Goal: Transaction & Acquisition: Book appointment/travel/reservation

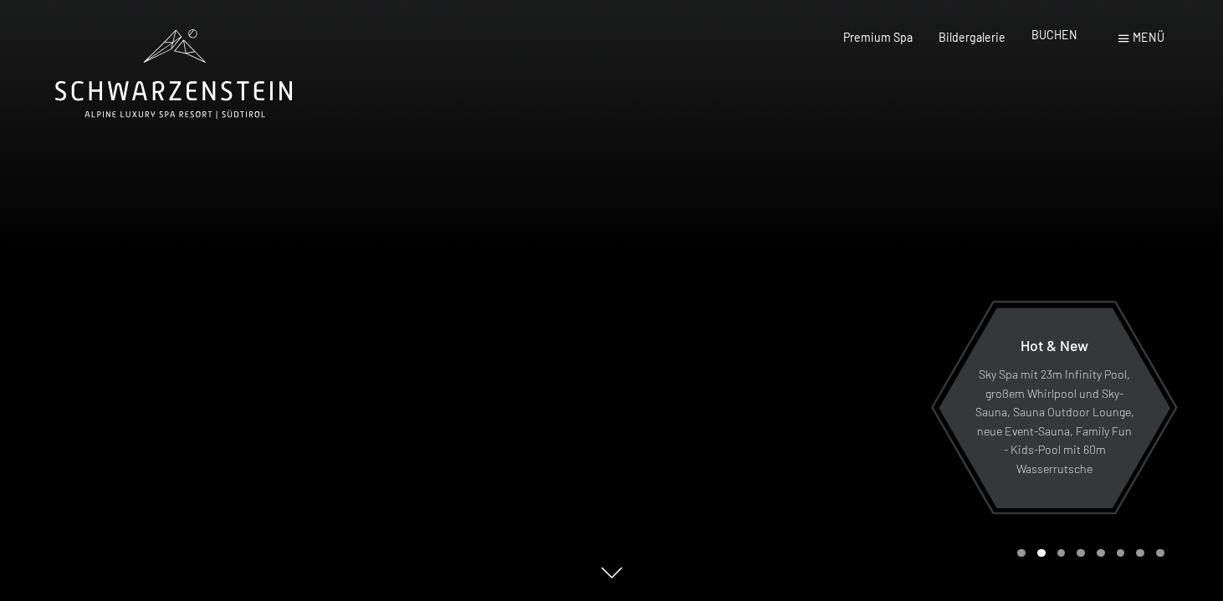
click at [1055, 33] on span "BUCHEN" at bounding box center [1054, 35] width 46 height 14
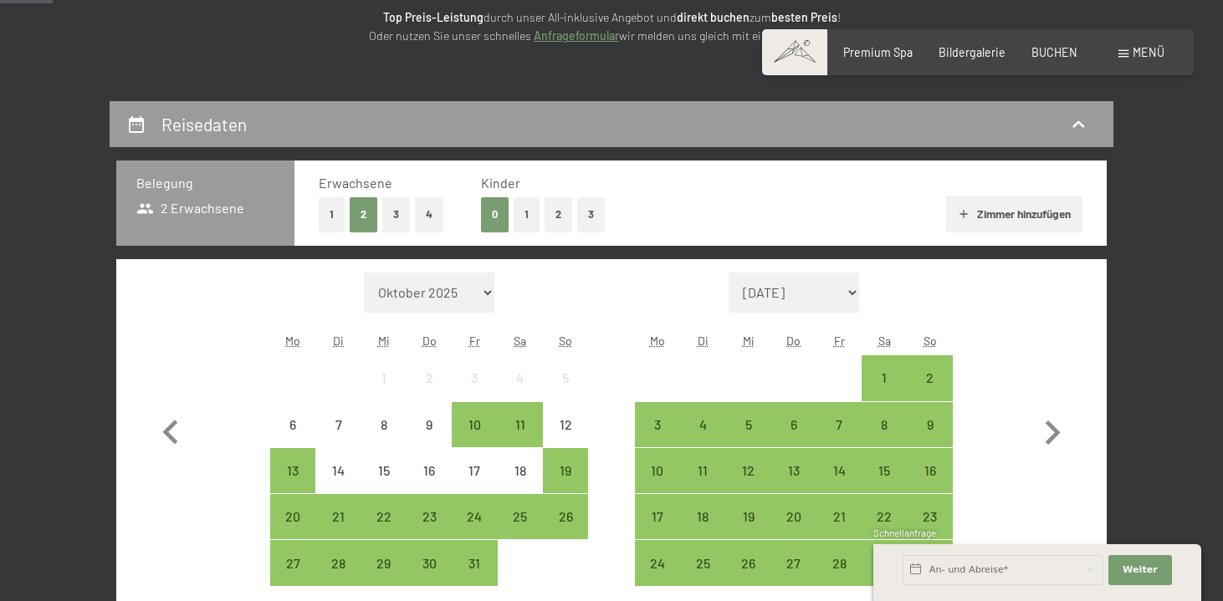
scroll to position [283, 0]
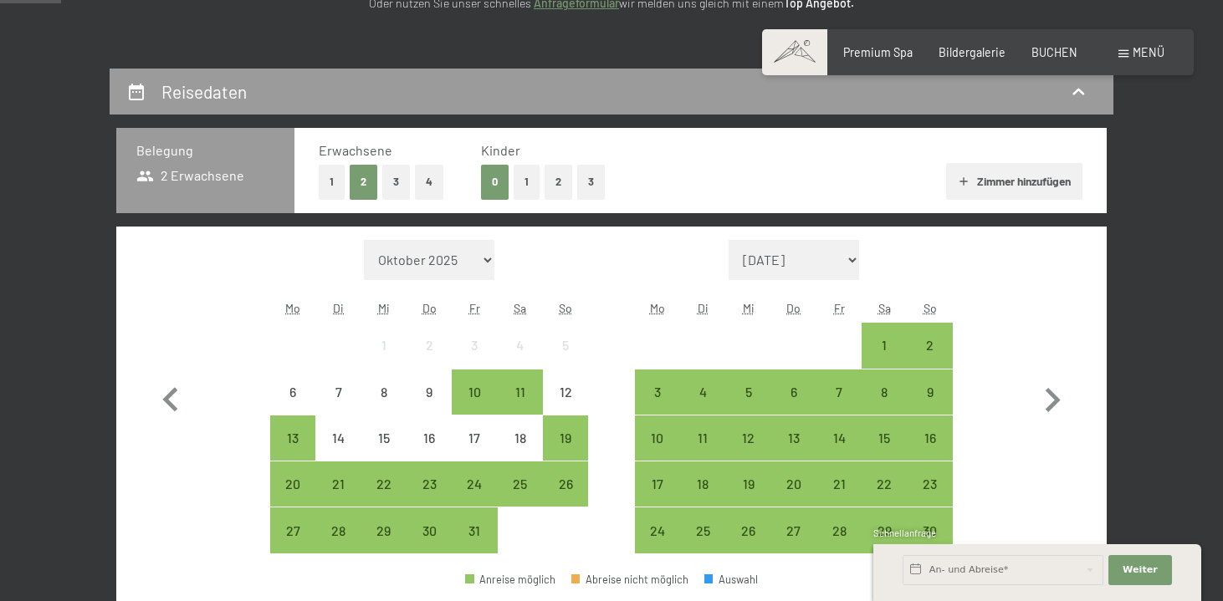
click at [591, 184] on button "3" at bounding box center [591, 182] width 28 height 34
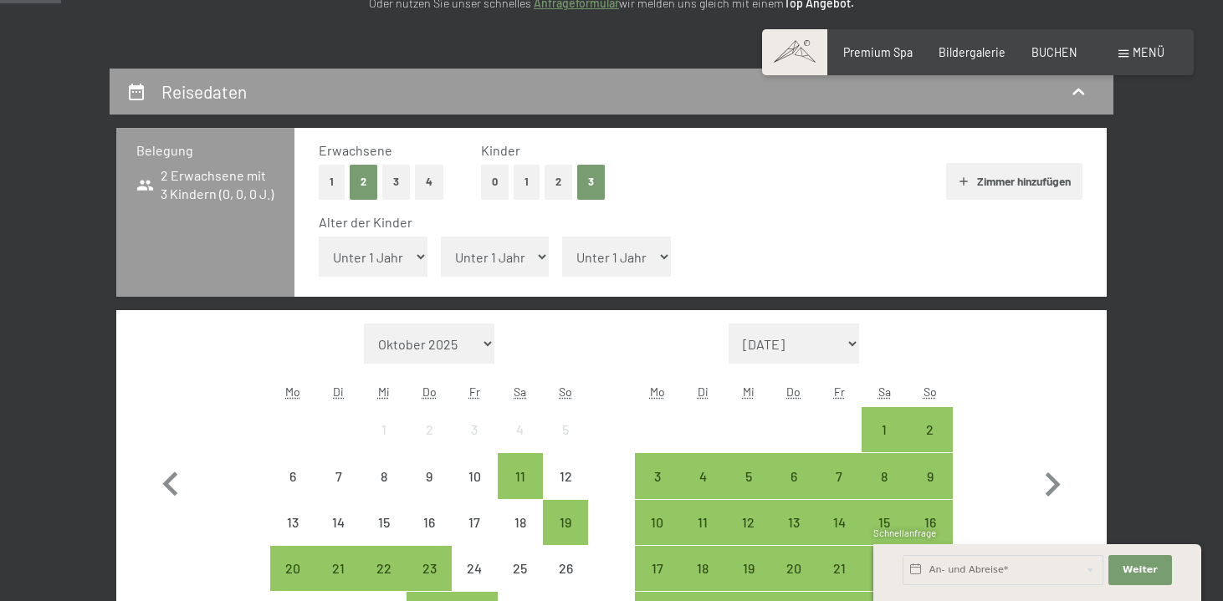
click at [403, 258] on select "Unter 1 Jahr 1 Jahr 2 Jahre 3 Jahre 4 Jahre 5 Jahre 6 Jahre 7 Jahre 8 Jahre 9 J…" at bounding box center [373, 257] width 109 height 40
select select "5"
click at [319, 237] on select "Unter 1 Jahr 1 Jahr 2 Jahre 3 Jahre 4 Jahre 5 Jahre 6 Jahre 7 Jahre 8 Jahre 9 J…" at bounding box center [373, 257] width 109 height 40
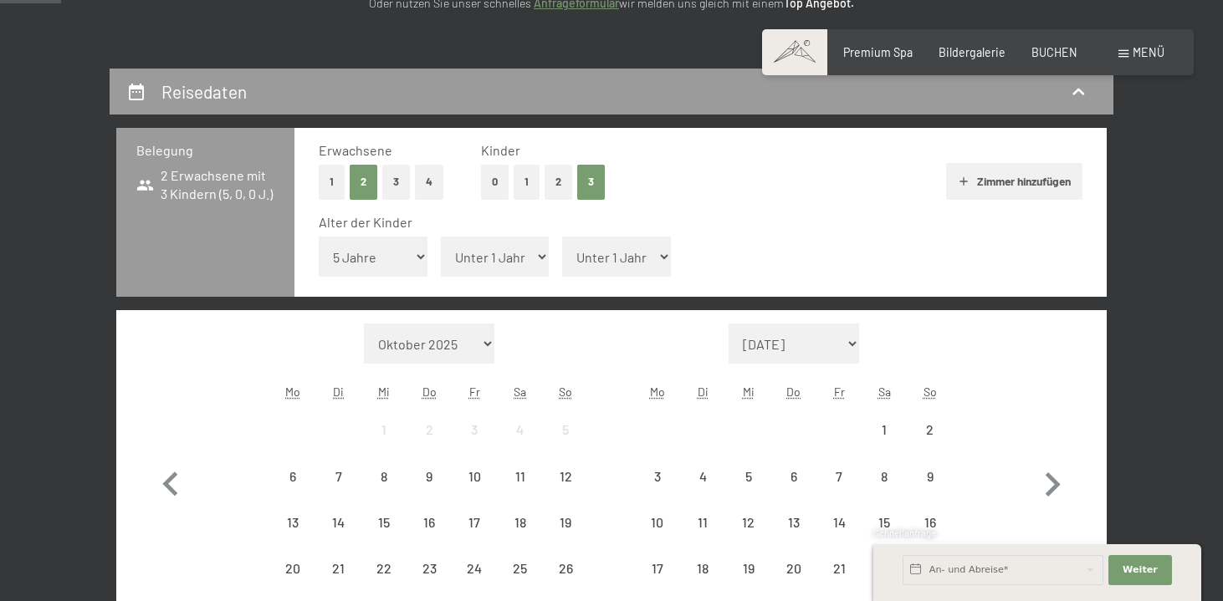
click at [528, 248] on select "Unter 1 Jahr 1 Jahr 2 Jahre 3 Jahre 4 Jahre 5 Jahre 6 Jahre 7 Jahre 8 Jahre 9 J…" at bounding box center [495, 257] width 109 height 40
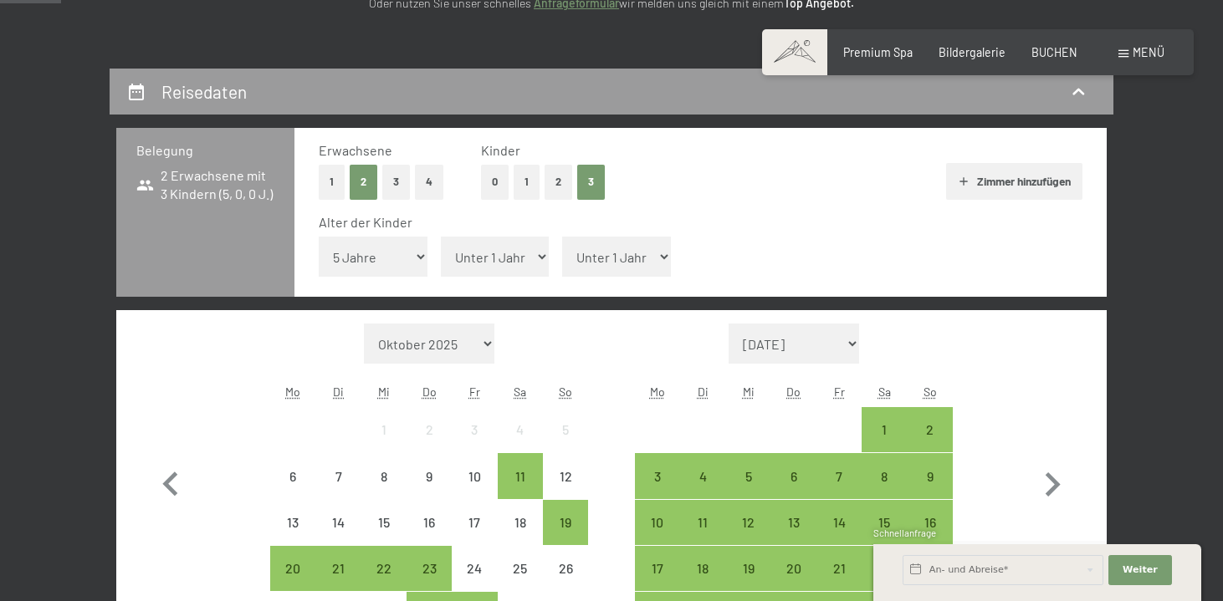
select select "10"
click at [441, 237] on select "Unter 1 Jahr 1 Jahr 2 Jahre 3 Jahre 4 Jahre 5 Jahre 6 Jahre 7 Jahre 8 Jahre 9 J…" at bounding box center [495, 257] width 109 height 40
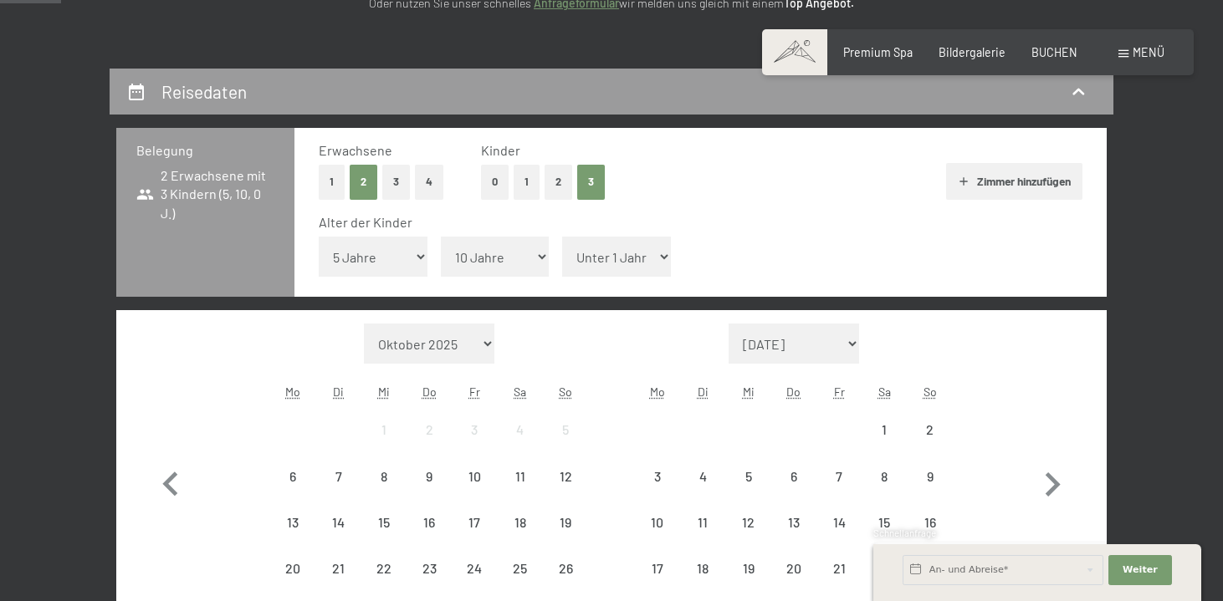
click at [643, 265] on select "Unter 1 Jahr 1 Jahr 2 Jahre 3 Jahre 4 Jahre 5 Jahre 6 Jahre 7 Jahre 8 Jahre 9 J…" at bounding box center [616, 257] width 109 height 40
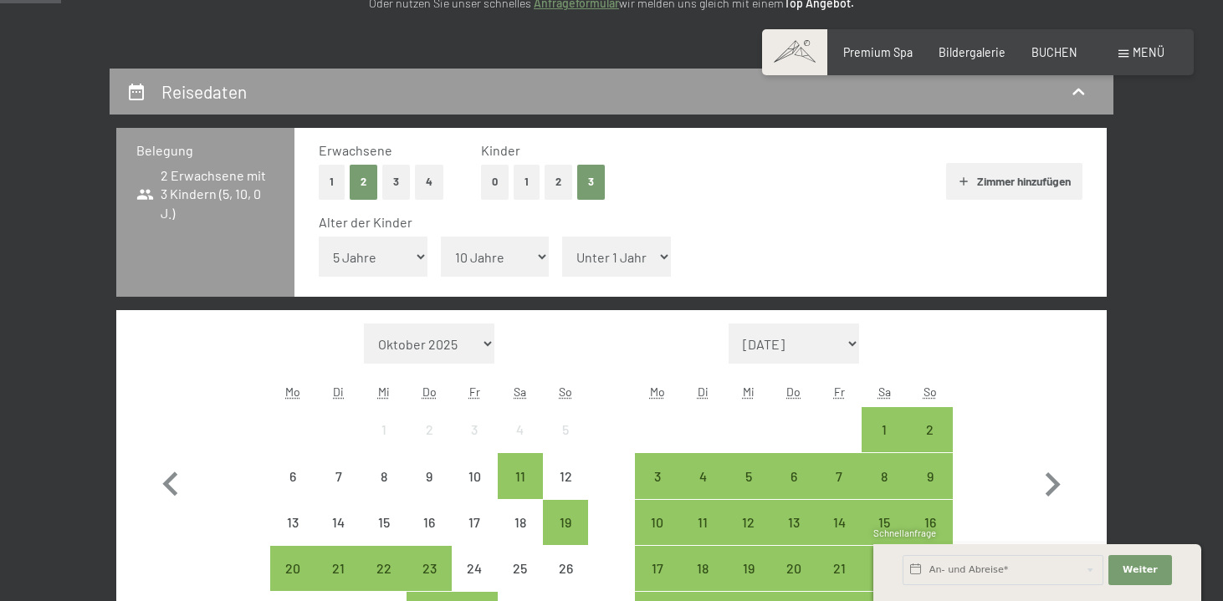
select select "13"
click at [562, 237] on select "Unter 1 Jahr 1 Jahr 2 Jahre 3 Jahre 4 Jahre 5 Jahre 6 Jahre 7 Jahre 8 Jahre 9 J…" at bounding box center [616, 257] width 109 height 40
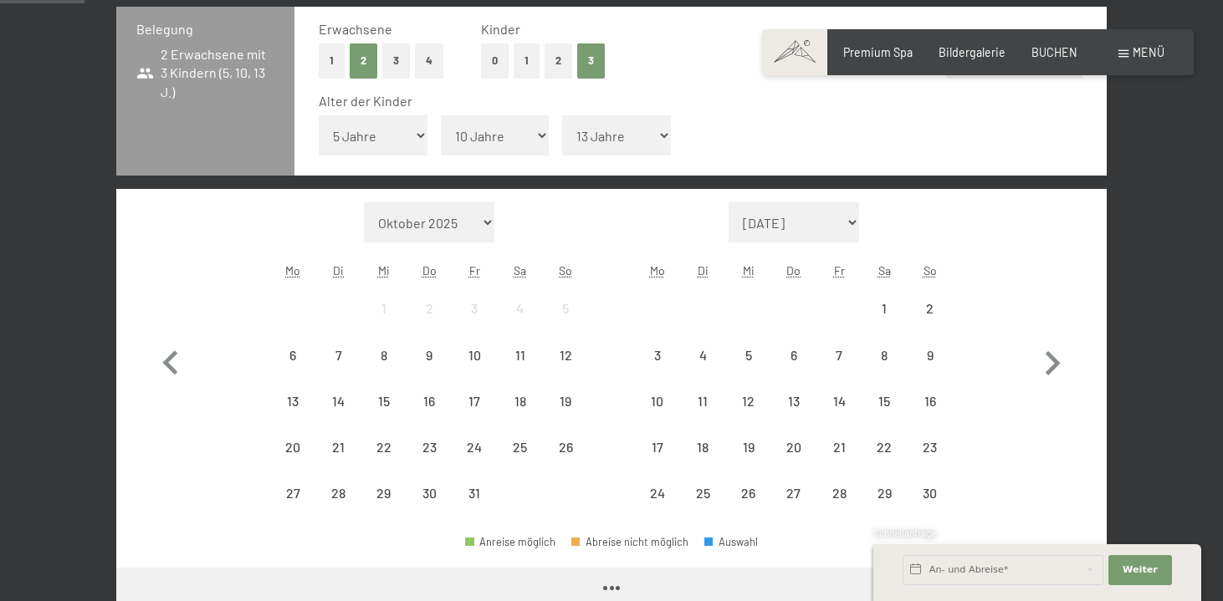
scroll to position [412, 0]
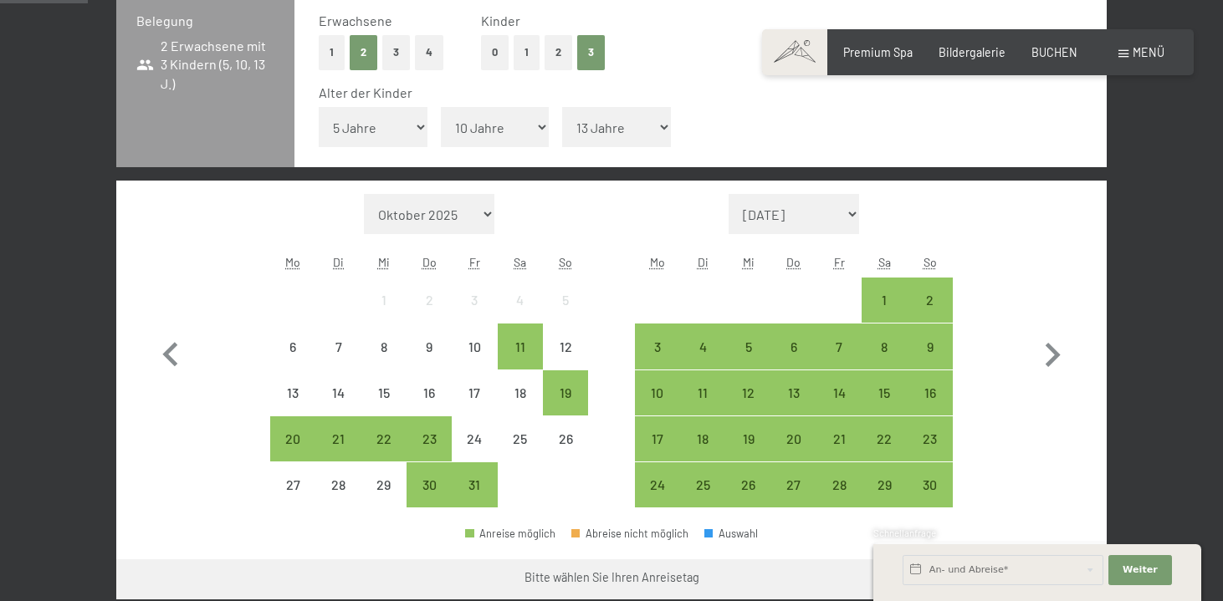
click at [490, 208] on select "Oktober 2025 November 2025 Dezember 2025 Januar 2026 Februar 2026 März 2026 Apr…" at bounding box center [429, 214] width 130 height 40
select select "2026-08-01"
select select "2026-09-01"
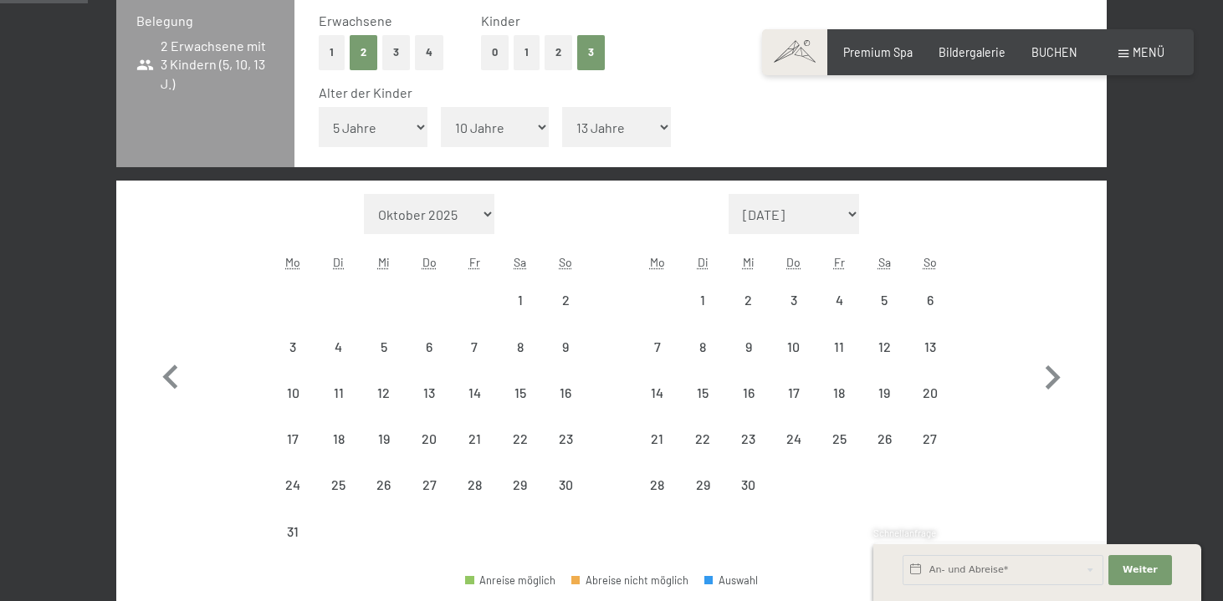
select select "2026-08-01"
select select "2026-09-01"
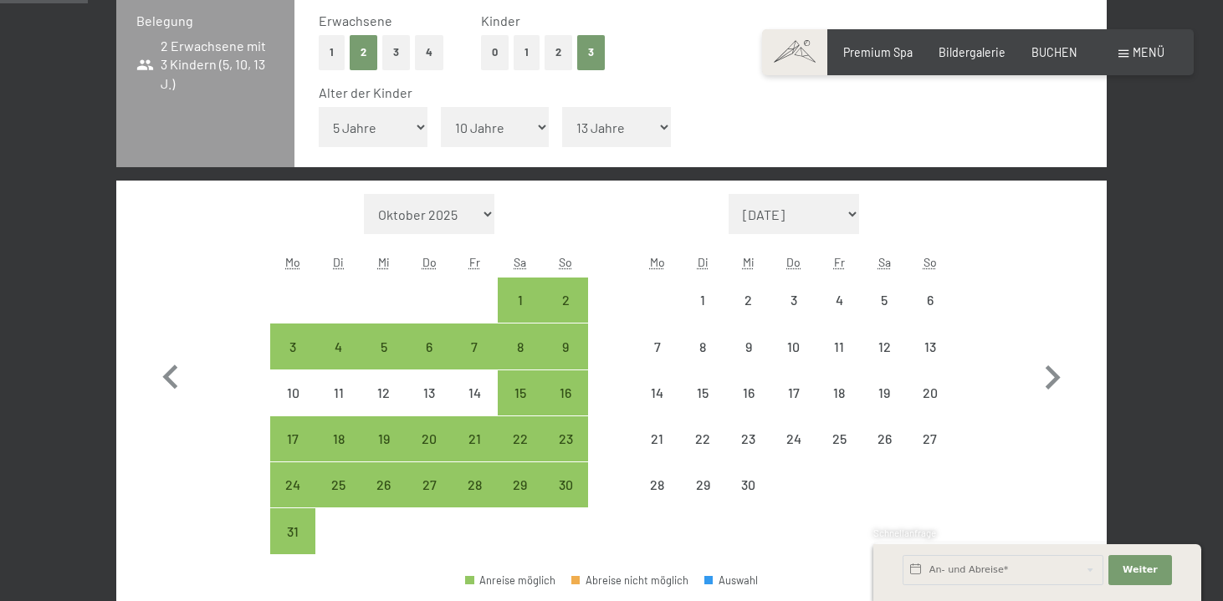
select select "2026-08-01"
select select "2026-09-01"
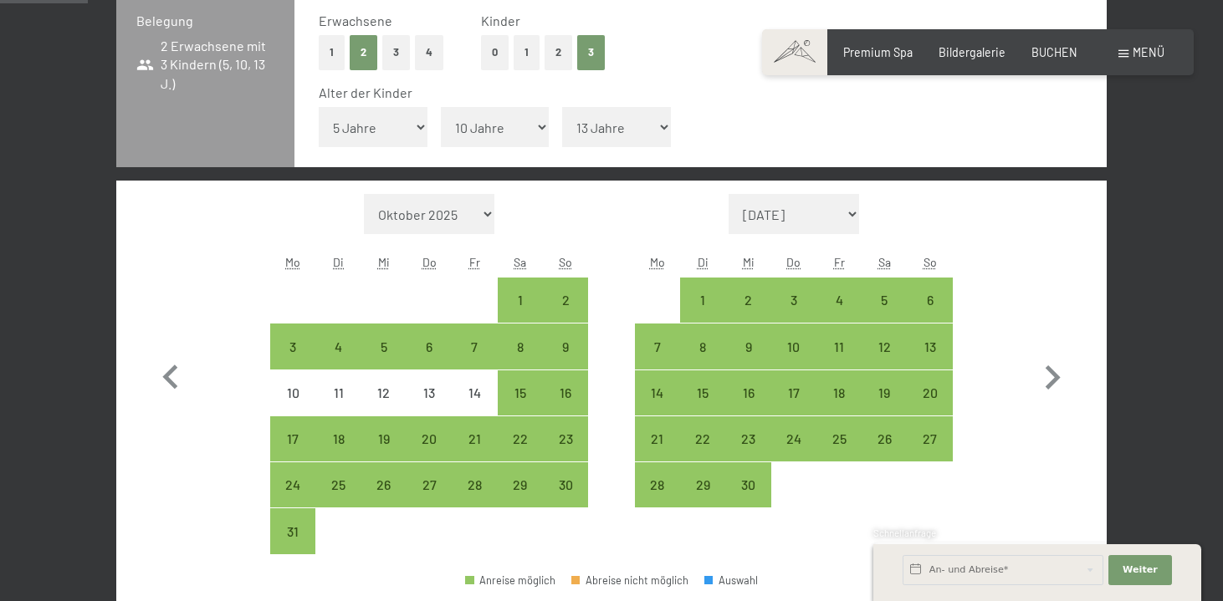
click at [520, 345] on span "Einwilligung Marketing*" at bounding box center [518, 348] width 138 height 17
click at [441, 345] on input "Einwilligung Marketing*" at bounding box center [432, 348] width 17 height 17
click at [519, 353] on span "Einwilligung Marketing*" at bounding box center [518, 348] width 138 height 17
click at [441, 353] on input "Einwilligung Marketing*" at bounding box center [432, 348] width 17 height 17
checkbox input "false"
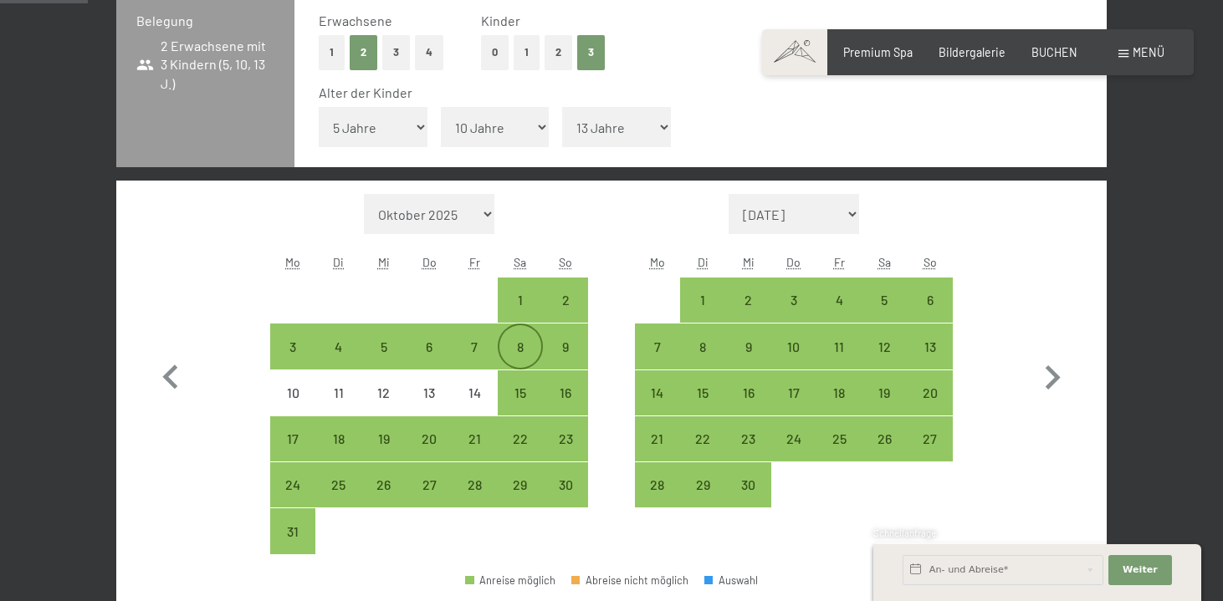
click at [520, 360] on div "8" at bounding box center [520, 361] width 42 height 42
select select "2026-08-01"
select select "2026-09-01"
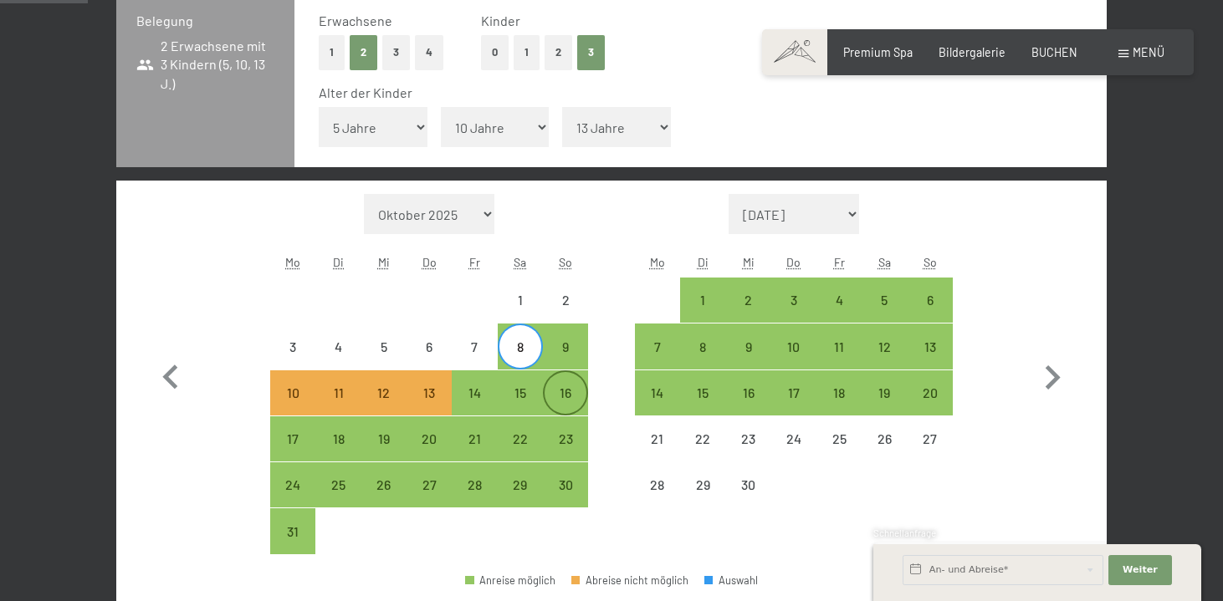
click at [566, 394] on div "16" at bounding box center [566, 407] width 42 height 42
select select "2026-08-01"
select select "2026-09-01"
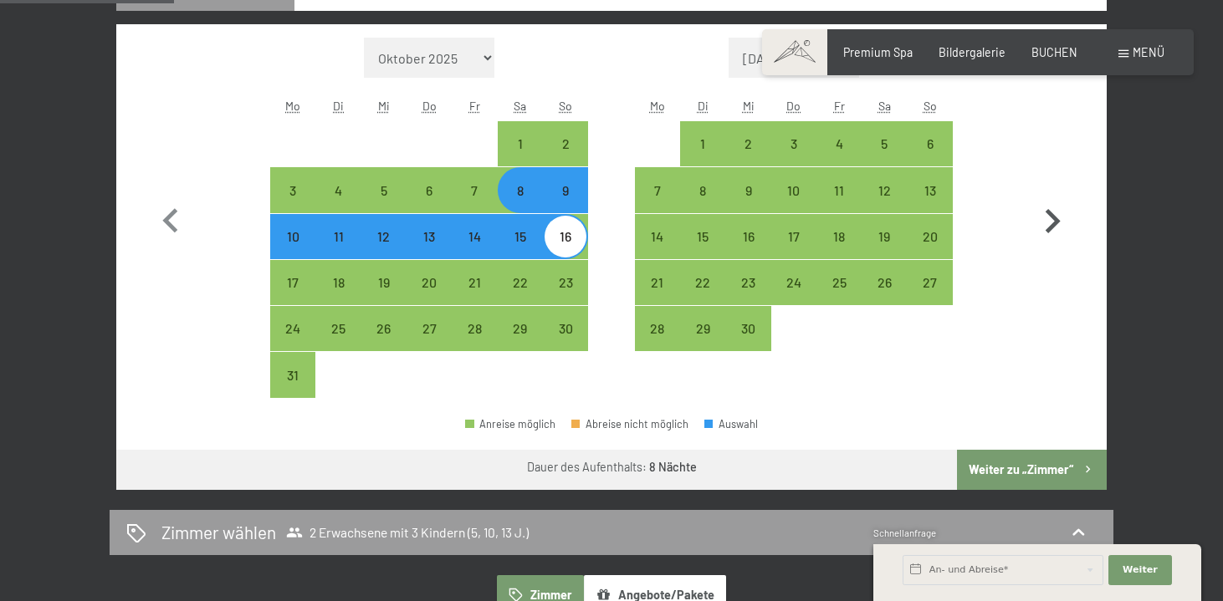
scroll to position [570, 0]
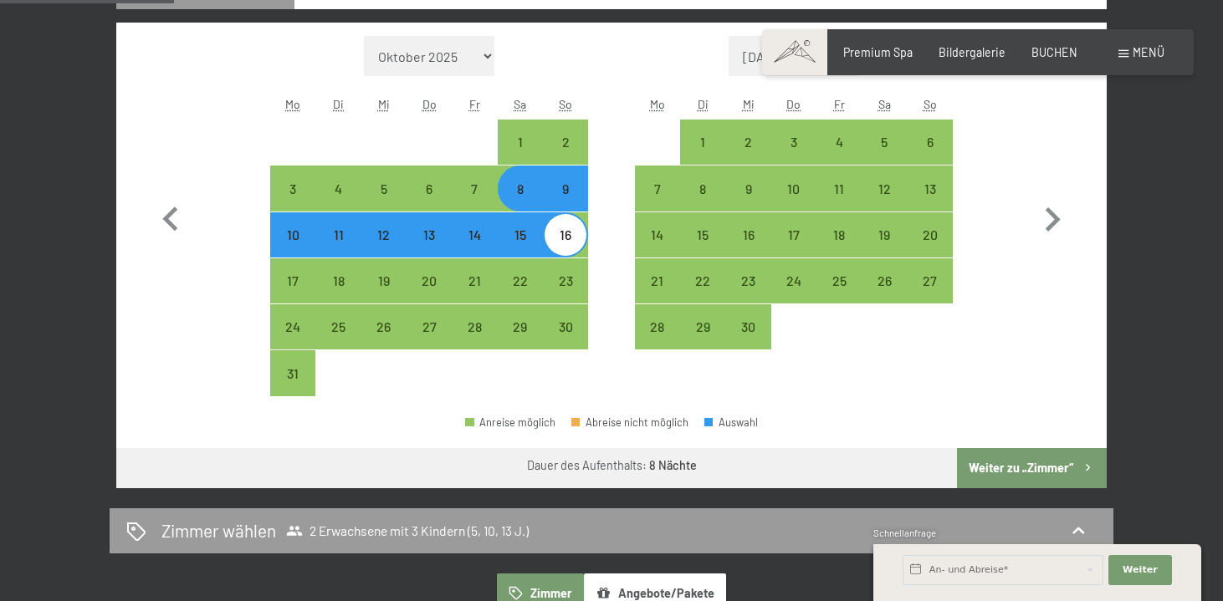
click at [1033, 456] on button "Weiter zu „Zimmer“" at bounding box center [1032, 468] width 150 height 40
select select "2026-08-01"
select select "2026-09-01"
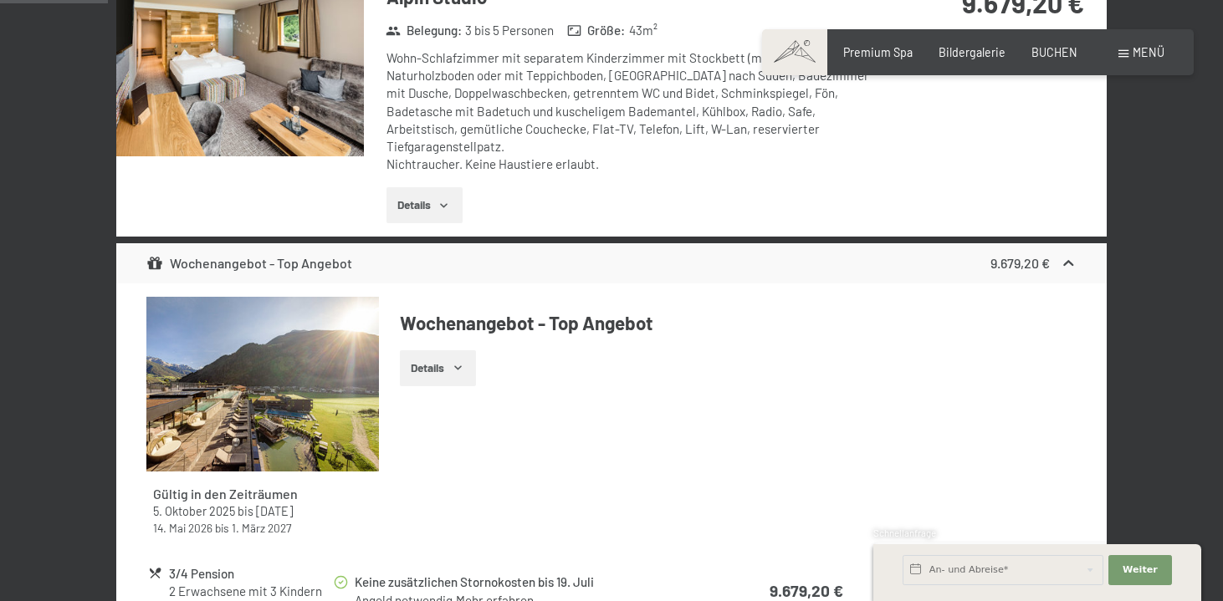
scroll to position [351, 0]
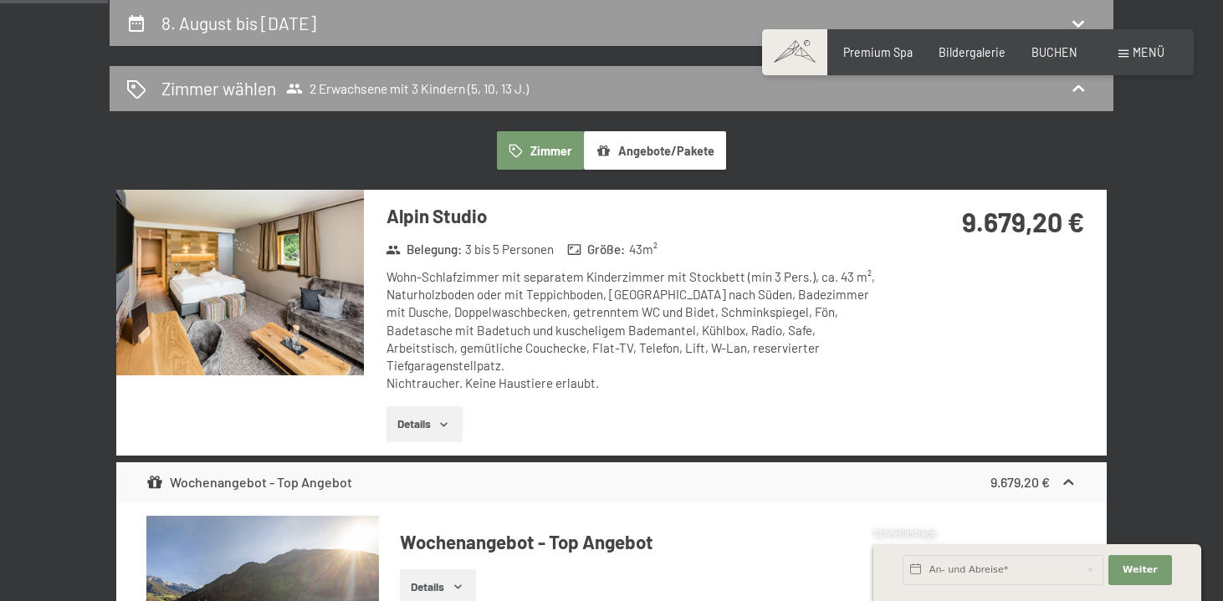
click at [437, 407] on button "Details" at bounding box center [424, 425] width 76 height 37
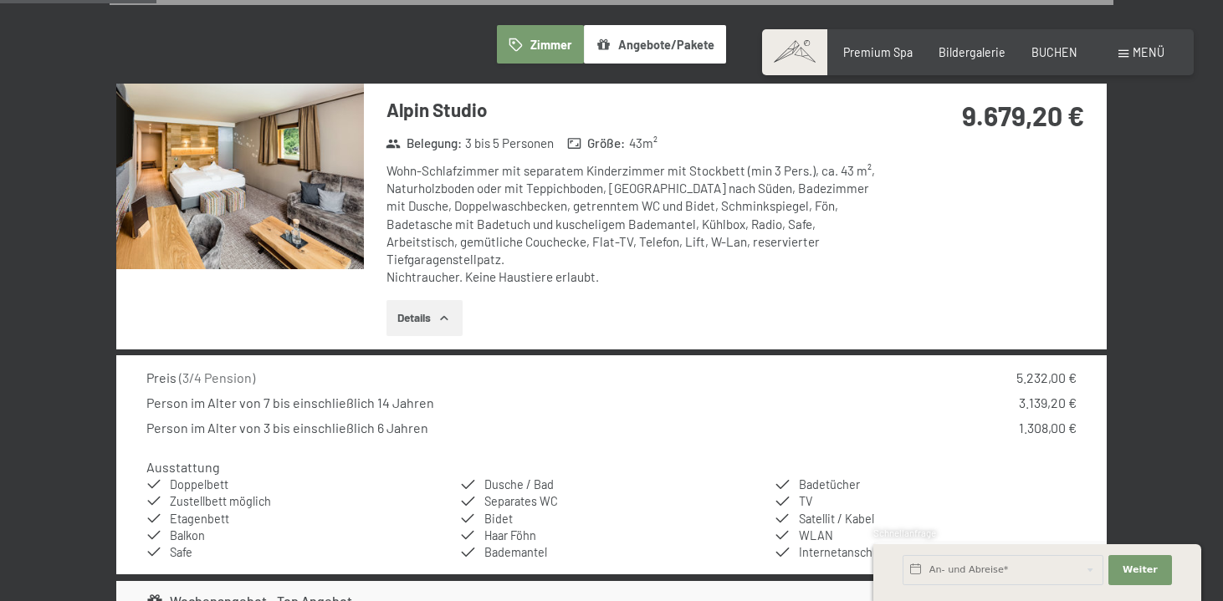
scroll to position [456, 0]
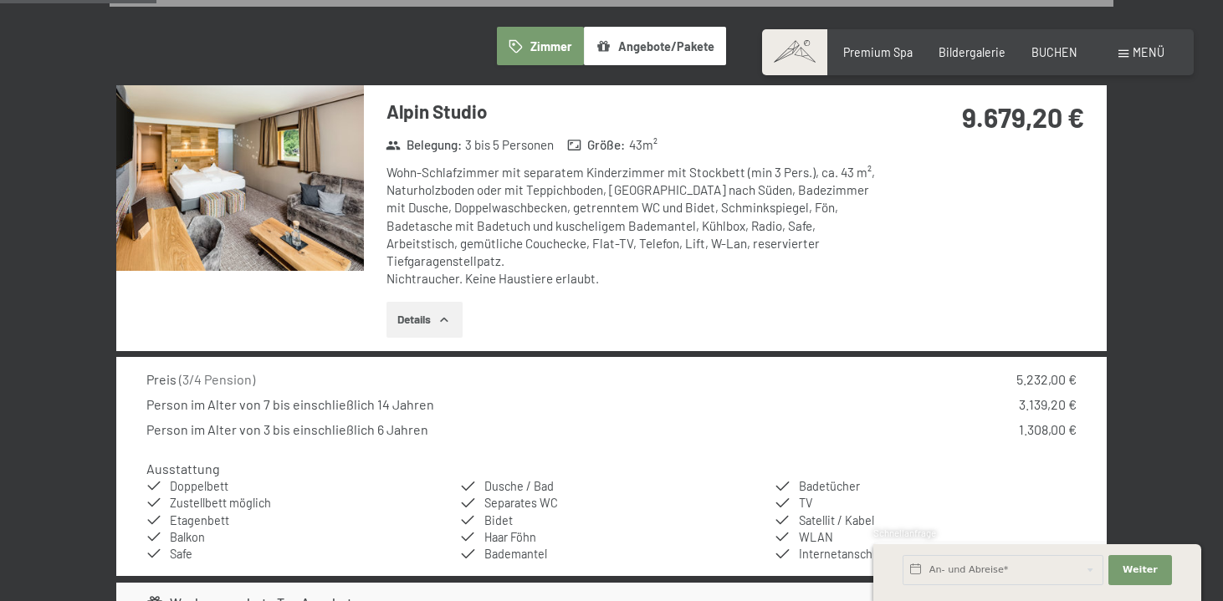
click at [331, 187] on img at bounding box center [240, 178] width 248 height 186
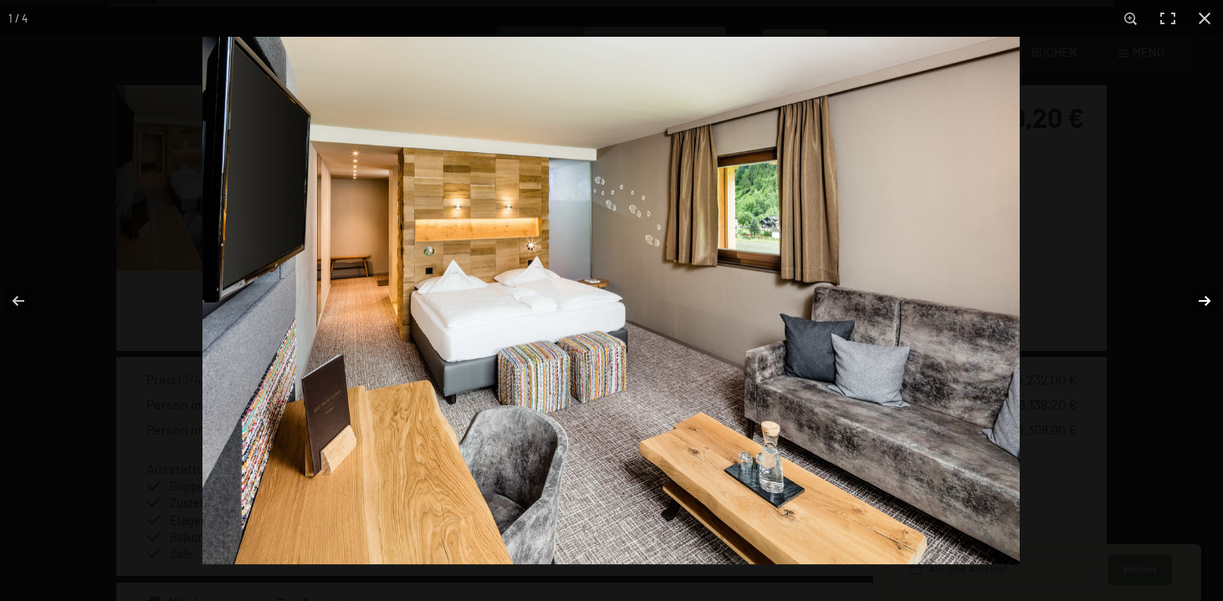
click at [1206, 298] on button "button" at bounding box center [1193, 301] width 59 height 84
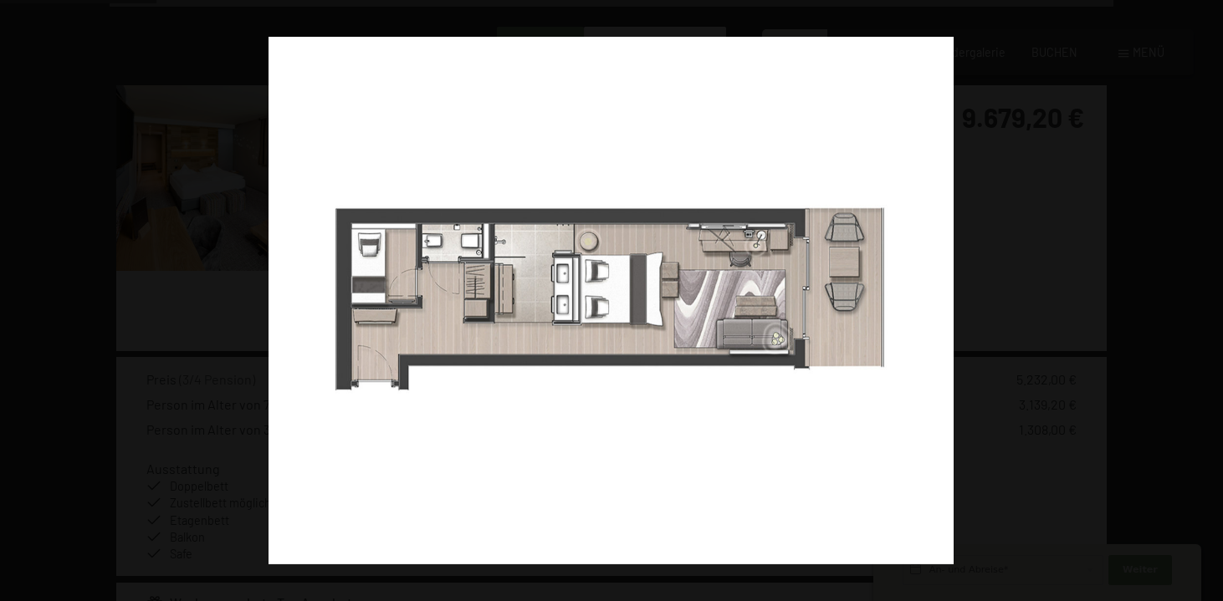
click at [1206, 298] on button "button" at bounding box center [1193, 301] width 59 height 84
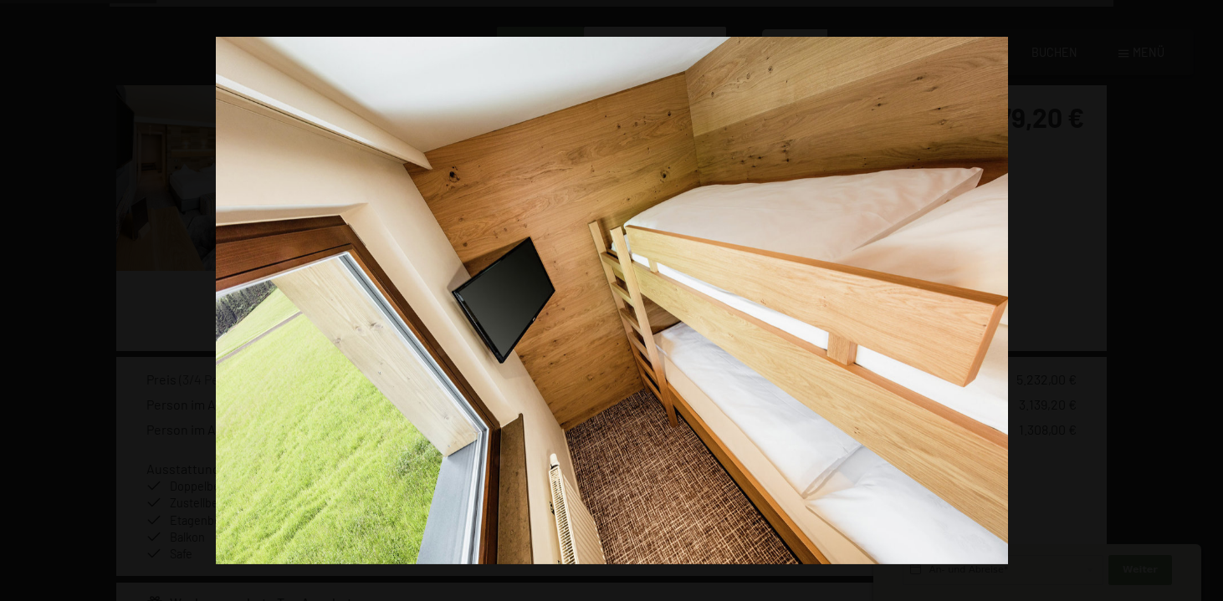
click at [1206, 298] on button "button" at bounding box center [1193, 301] width 59 height 84
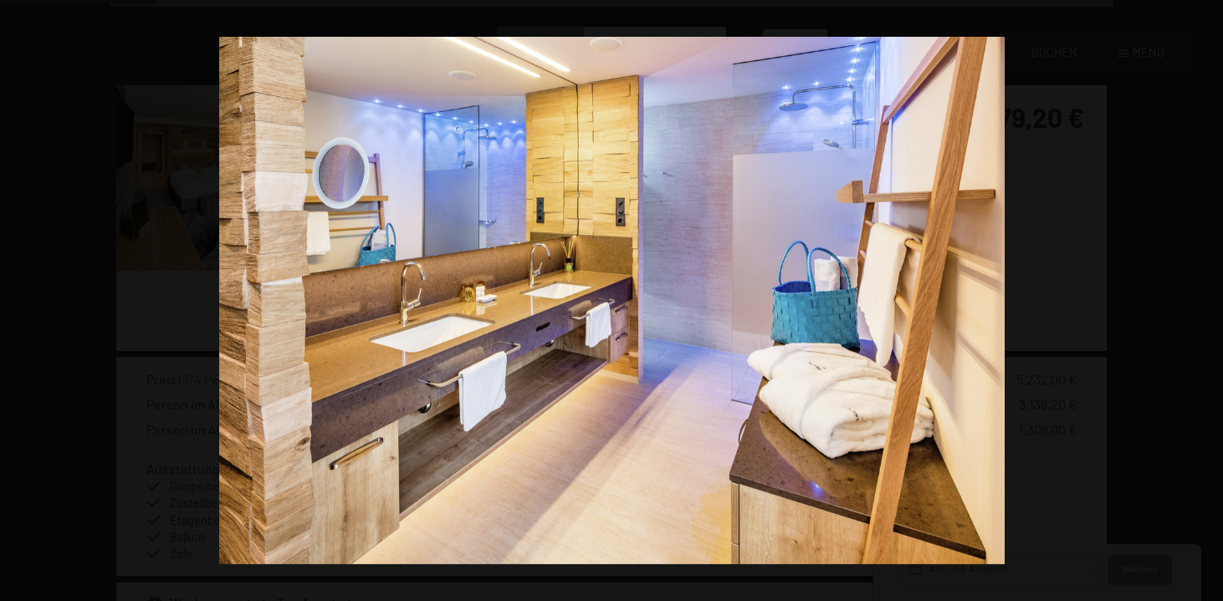
click at [1206, 298] on button "button" at bounding box center [1193, 301] width 59 height 84
